Goal: Information Seeking & Learning: Check status

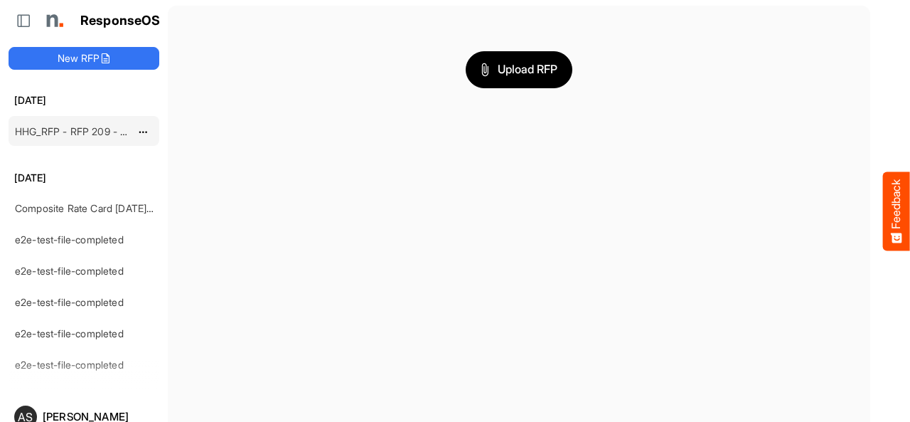
click at [41, 134] on link "HHG_RFP - RFP 209 - [DATE] - ROS TEST 3 (LITE) (2)" at bounding box center [139, 131] width 249 height 12
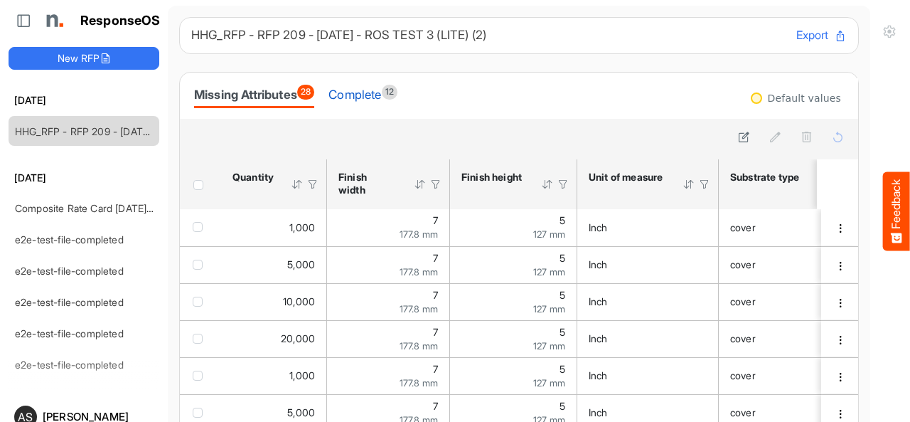
click at [382, 101] on div "Complete 12" at bounding box center [362, 95] width 69 height 20
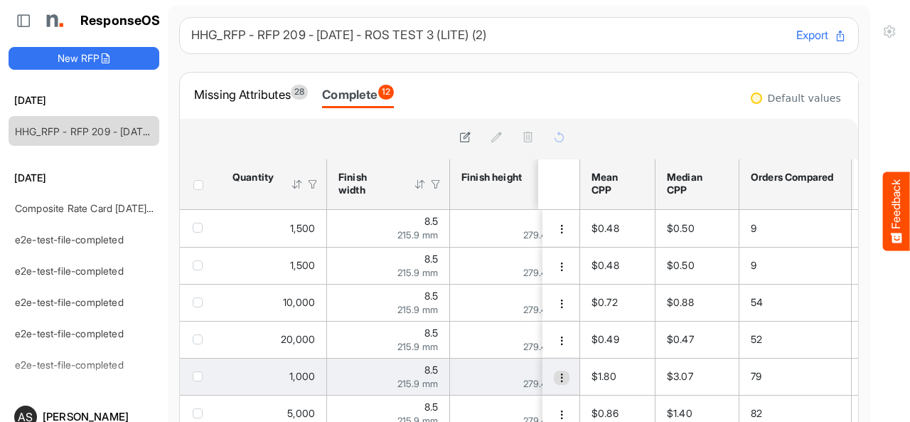
click at [557, 379] on span "dropdownbutton" at bounding box center [562, 377] width 10 height 10
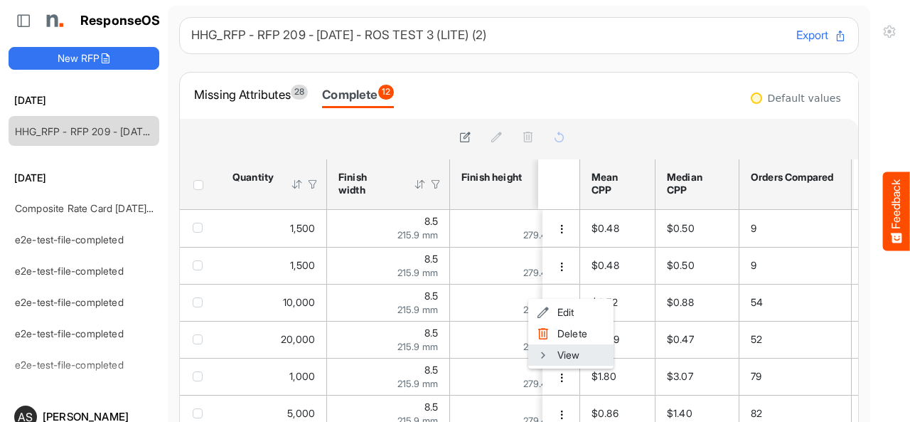
click at [555, 358] on li "View" at bounding box center [570, 354] width 85 height 21
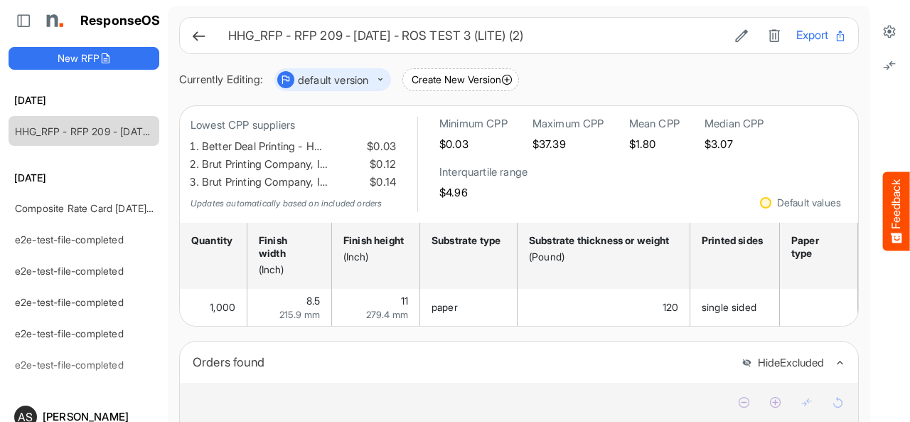
scroll to position [284, 0]
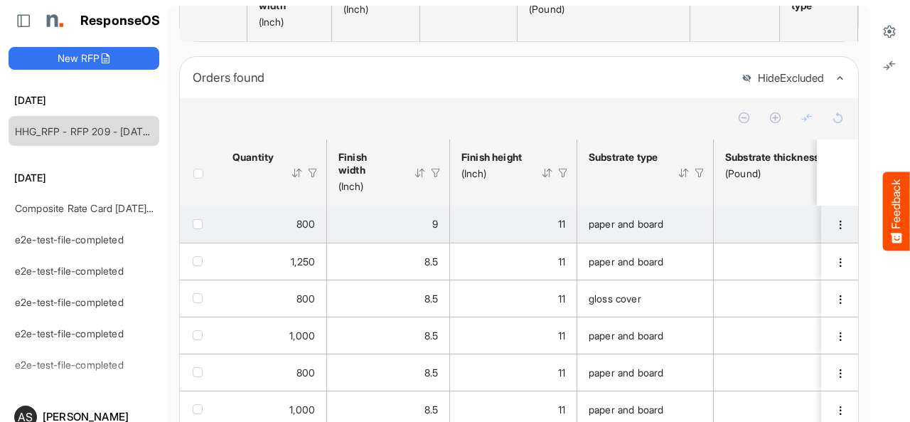
click at [213, 230] on td "checkbox" at bounding box center [200, 223] width 41 height 37
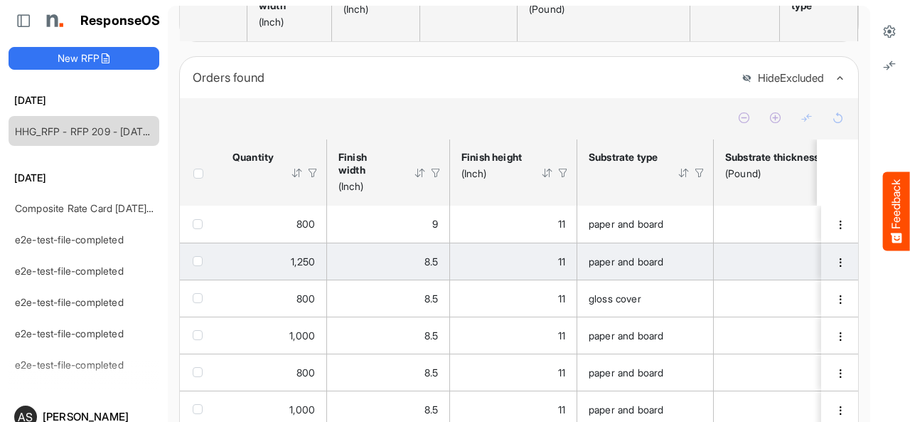
click at [200, 266] on span "checkbox" at bounding box center [198, 261] width 10 height 10
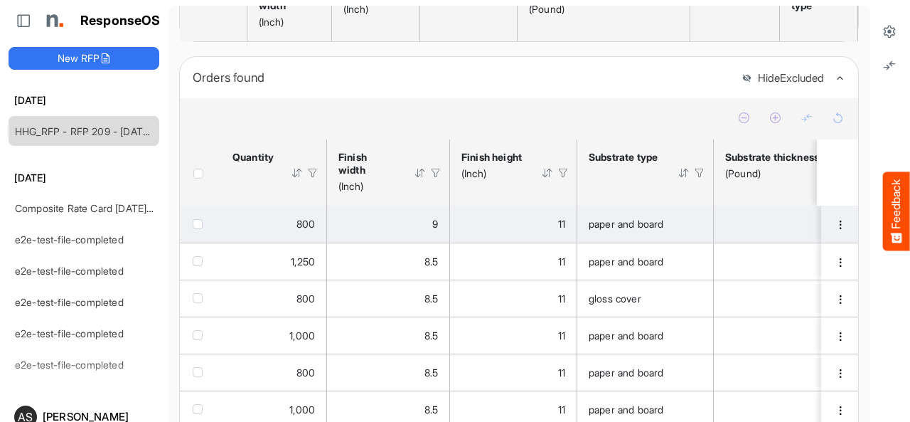
click at [200, 229] on span "checkbox" at bounding box center [198, 224] width 10 height 10
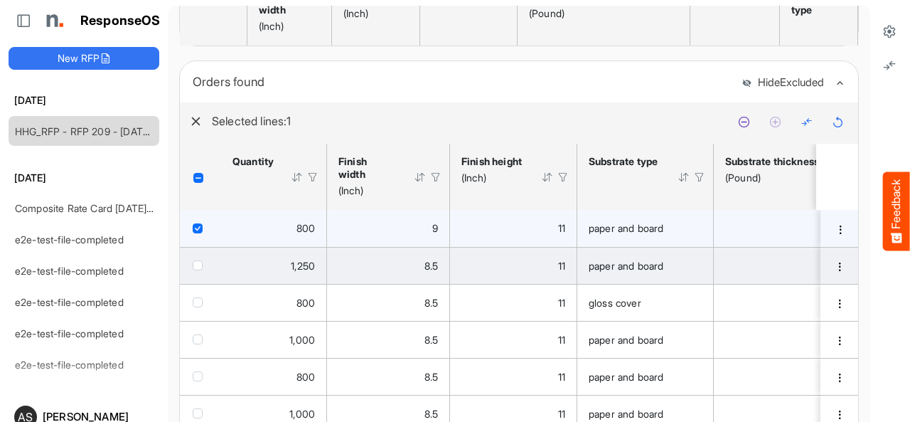
click at [201, 270] on span "checkbox" at bounding box center [198, 265] width 10 height 10
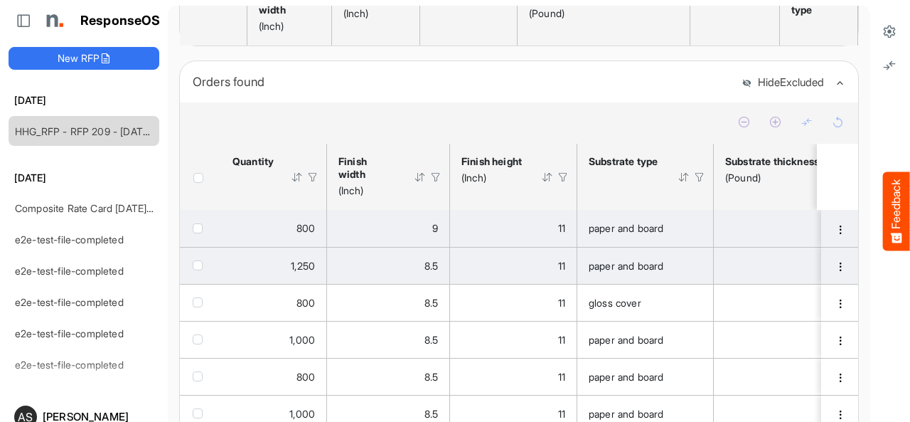
click at [225, 265] on td "1,250" at bounding box center [274, 265] width 106 height 37
click at [201, 269] on span "checkbox" at bounding box center [198, 265] width 10 height 10
click at [198, 230] on span "checkbox" at bounding box center [198, 228] width 10 height 10
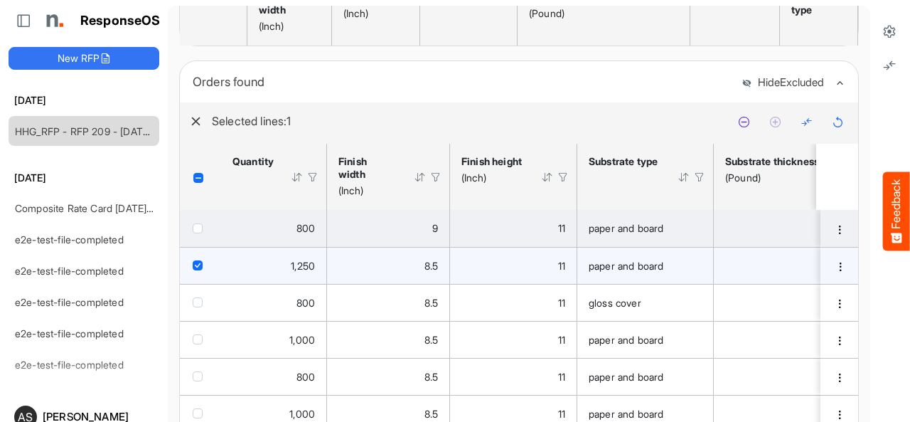
click at [199, 266] on span "checkbox" at bounding box center [198, 265] width 10 height 10
click at [890, 213] on button "Feedback" at bounding box center [896, 210] width 27 height 79
click at [893, 214] on button "Feedback" at bounding box center [896, 210] width 27 height 79
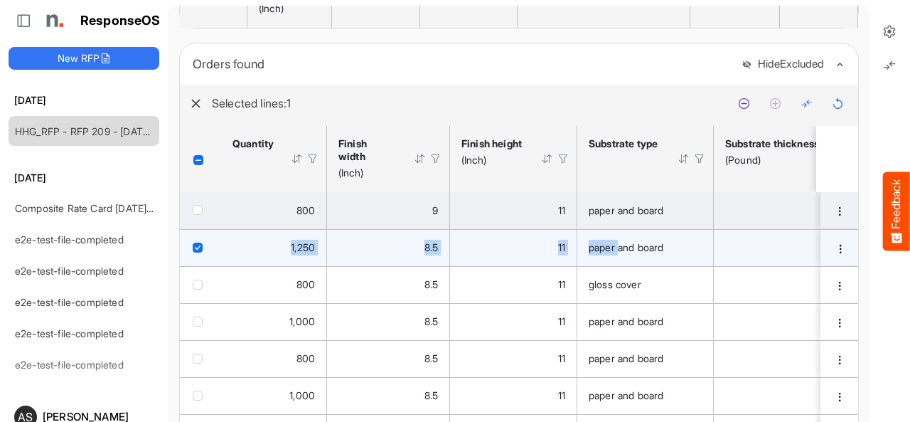
click at [891, 235] on icon at bounding box center [896, 237] width 11 height 10
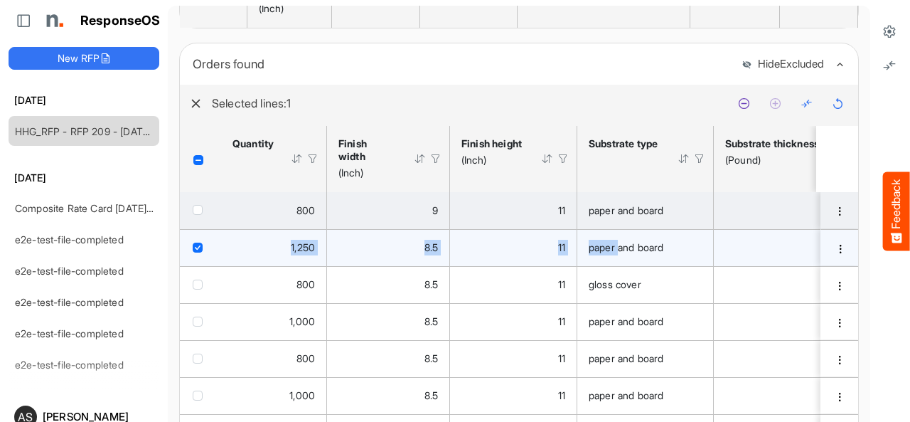
click at [891, 215] on button "Feedback" at bounding box center [896, 210] width 27 height 79
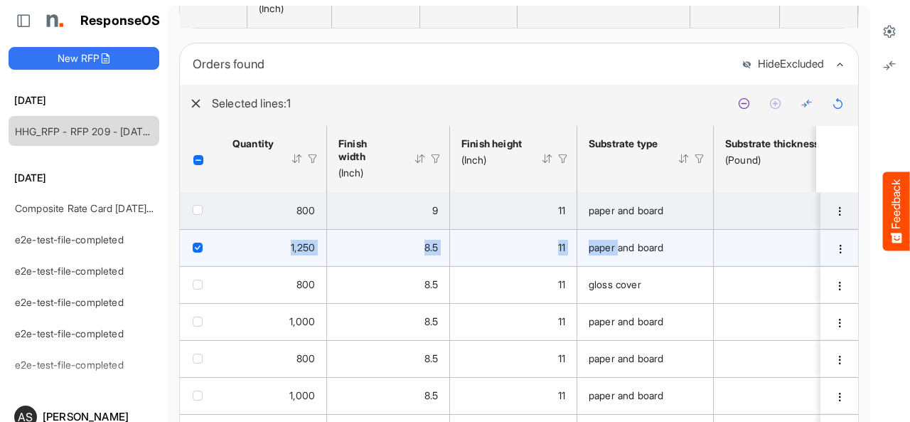
click at [891, 215] on button "Feedback" at bounding box center [896, 210] width 27 height 79
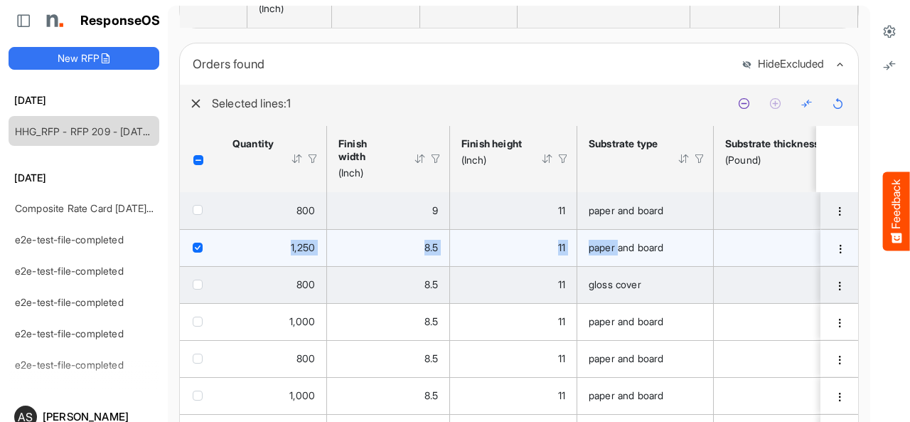
click at [198, 289] on span "checkbox" at bounding box center [198, 284] width 10 height 10
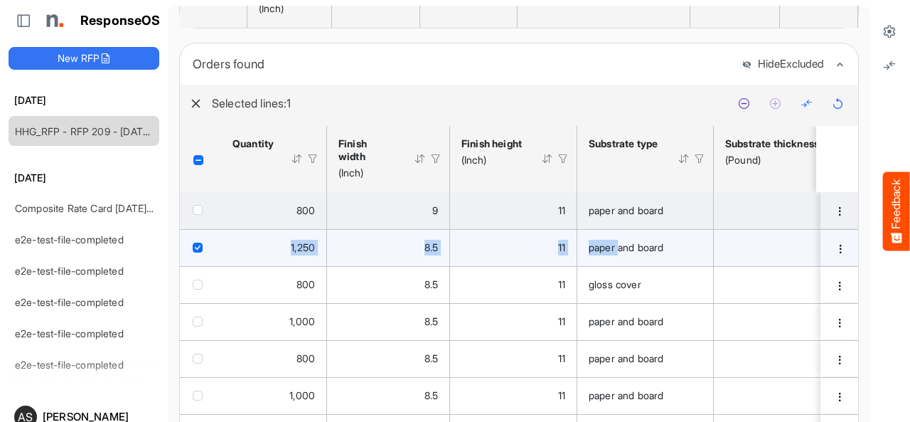
click at [194, 215] on span "checkbox" at bounding box center [198, 210] width 10 height 10
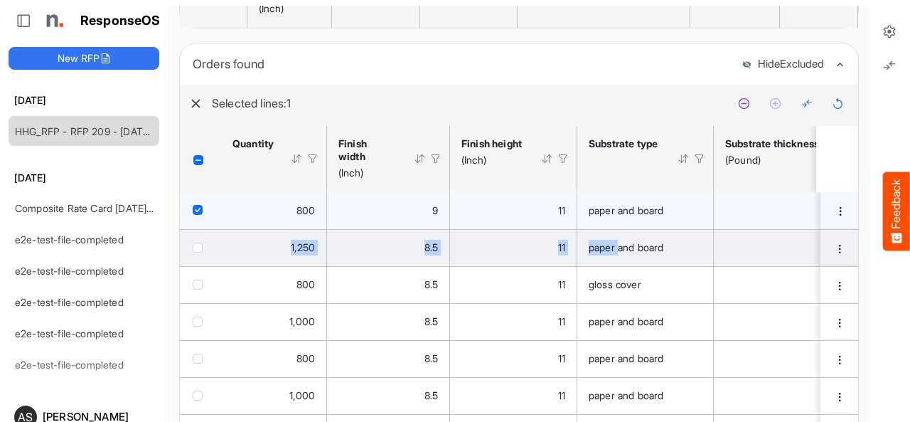
click at [193, 252] on span "checkbox" at bounding box center [198, 247] width 10 height 10
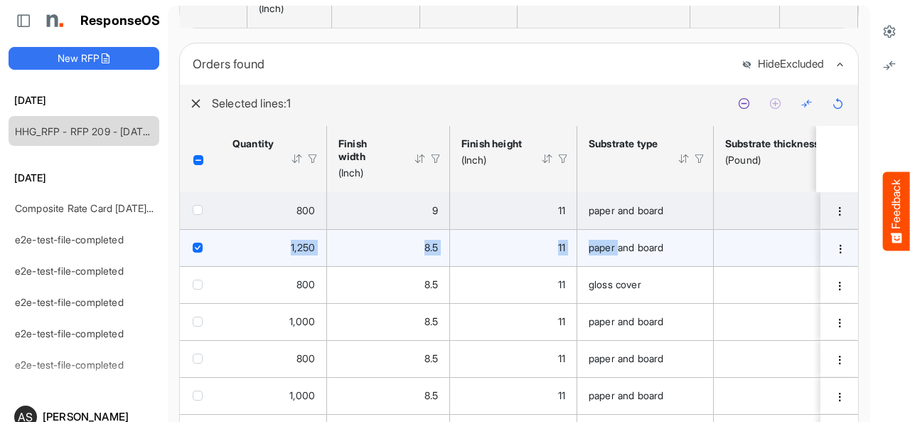
click at [893, 220] on button "Feedback" at bounding box center [896, 210] width 27 height 79
drag, startPoint x: 893, startPoint y: 220, endPoint x: 416, endPoint y: 11, distance: 521.0
click at [894, 221] on button "Feedback" at bounding box center [896, 210] width 27 height 79
click at [897, 223] on button "Feedback" at bounding box center [896, 210] width 27 height 79
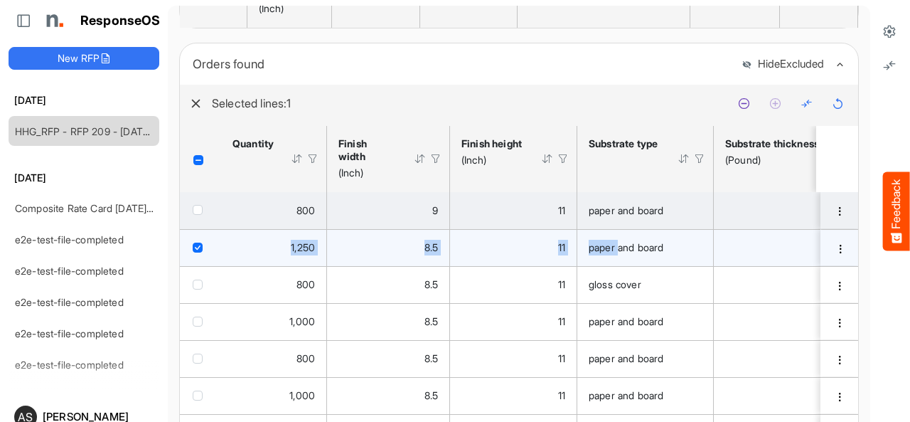
click at [196, 289] on span "checkbox" at bounding box center [198, 284] width 10 height 10
click at [897, 229] on button "Feedback" at bounding box center [896, 210] width 27 height 79
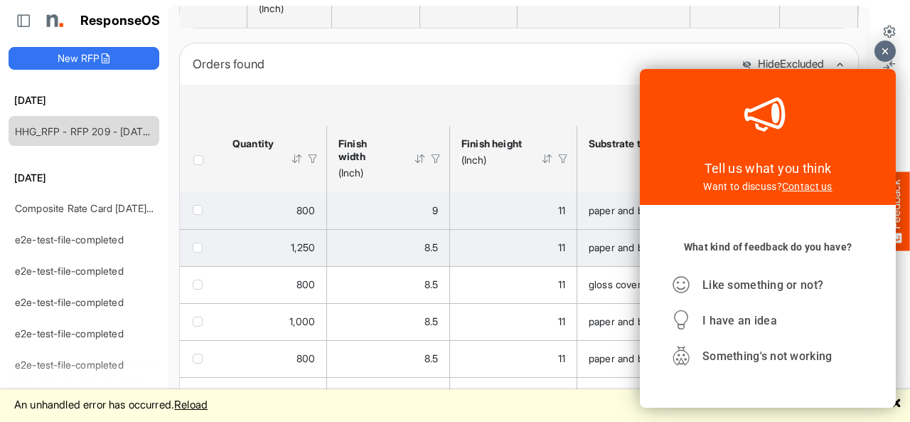
scroll to position [270, 0]
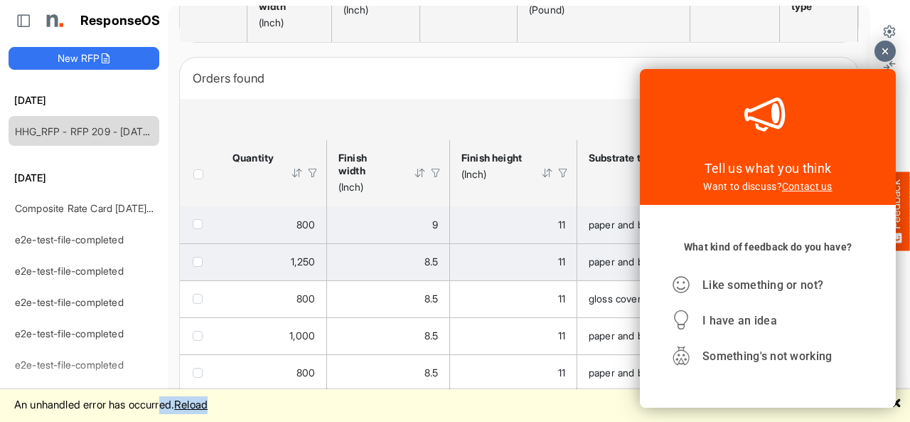
drag, startPoint x: 240, startPoint y: 411, endPoint x: 141, endPoint y: 406, distance: 99.6
click at [141, 406] on div "An unhandled error has occurred. Reload 🗙" at bounding box center [455, 405] width 910 height 33
click at [185, 406] on div "An unhandled error has occurred. Reload 🗙" at bounding box center [455, 405] width 910 height 33
drag, startPoint x: 185, startPoint y: 406, endPoint x: 10, endPoint y: 423, distance: 175.7
click at [10, 421] on html "Feedback ResponseOS New RFP [DATE] HHG_RFP - RFP 209 - [DATE] - ROS TEST 3 (LIT…" at bounding box center [455, 211] width 910 height 422
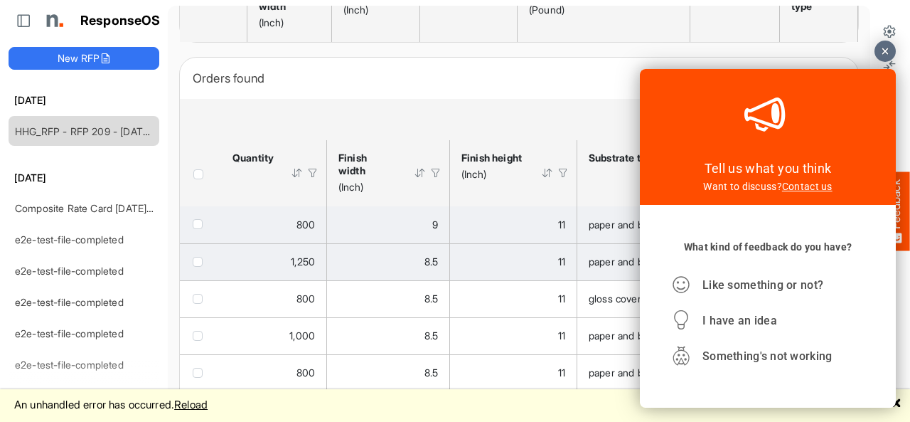
click at [135, 419] on div "An unhandled error has occurred. Reload 🗙" at bounding box center [455, 405] width 910 height 33
drag, startPoint x: 183, startPoint y: 406, endPoint x: 14, endPoint y: 403, distance: 169.2
click at [14, 403] on div "An unhandled error has occurred. Reload 🗙" at bounding box center [455, 405] width 910 height 33
copy div "An unhandled error has occurred"
click at [881, 53] on div at bounding box center [884, 51] width 21 height 21
